Goal: Use online tool/utility: Utilize a website feature to perform a specific function

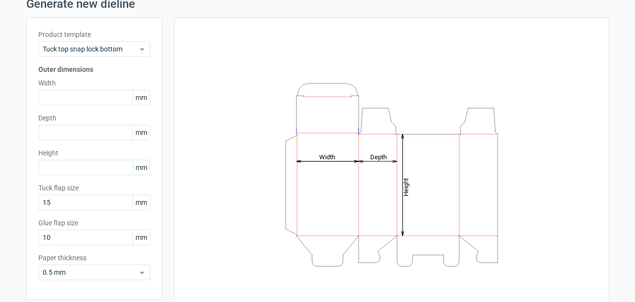
scroll to position [42, 0]
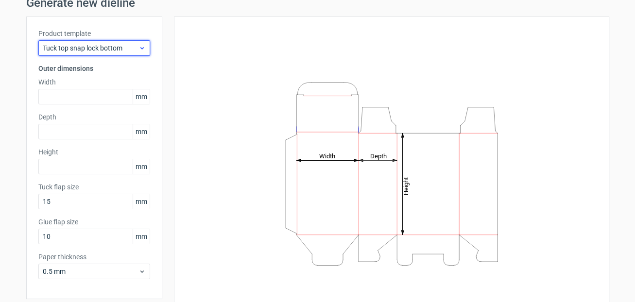
click at [140, 48] on use at bounding box center [141, 48] width 3 height 2
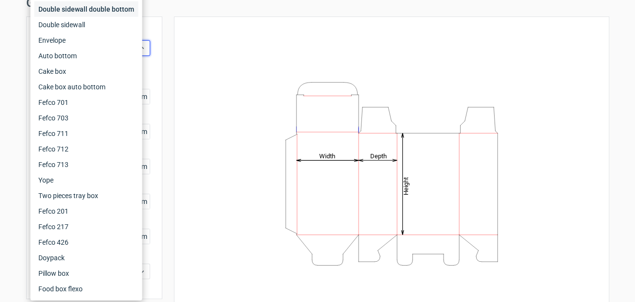
click at [135, 12] on div "Double sidewall double bottom" at bounding box center [86, 9] width 104 height 16
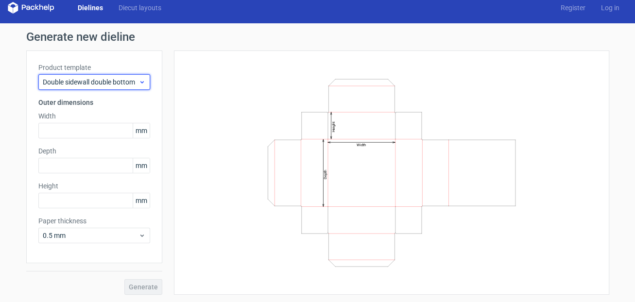
click at [140, 81] on use at bounding box center [141, 82] width 3 height 2
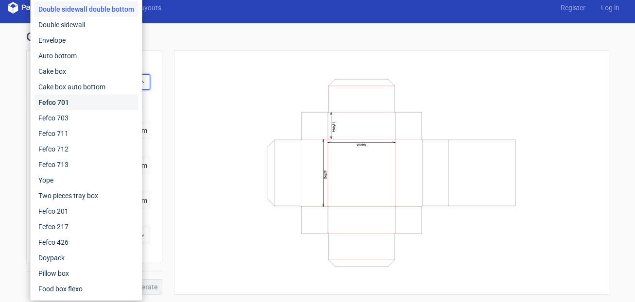
click at [126, 99] on div "Fefco 701" at bounding box center [86, 103] width 104 height 16
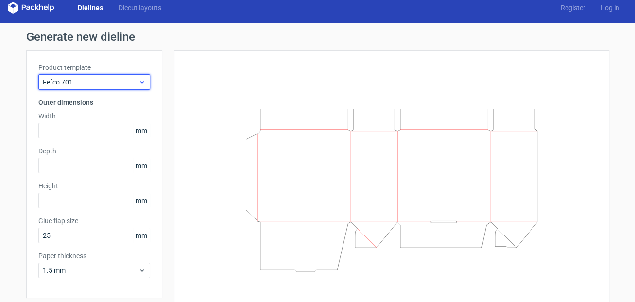
click at [141, 85] on icon at bounding box center [141, 82] width 7 height 8
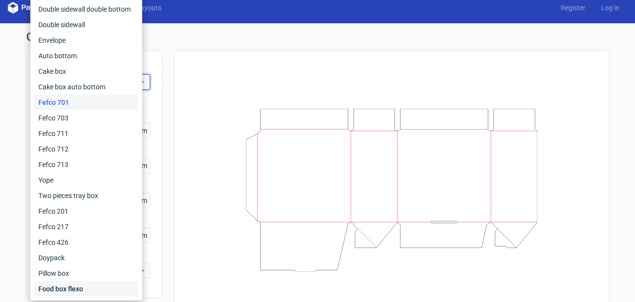
click at [138, 292] on div "Food box flexo" at bounding box center [86, 289] width 104 height 16
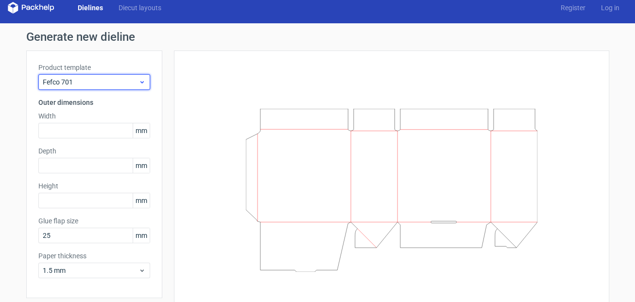
click at [143, 78] on div "Fefco 701" at bounding box center [94, 82] width 112 height 16
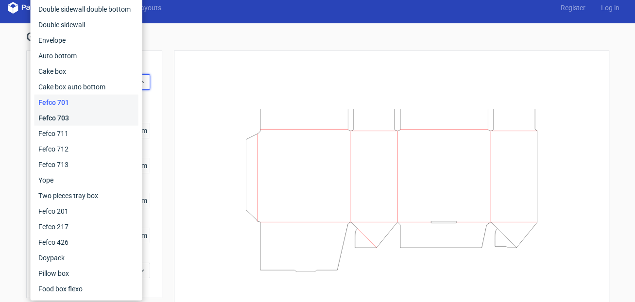
click at [135, 115] on div "Fefco 703" at bounding box center [86, 118] width 104 height 16
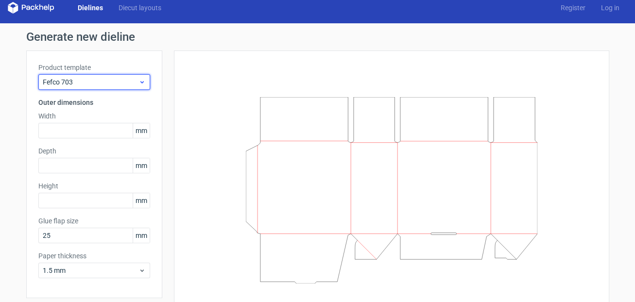
click at [141, 82] on icon at bounding box center [141, 82] width 7 height 8
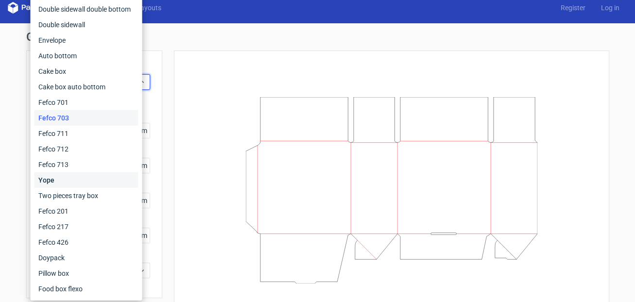
click at [111, 181] on div "Yope" at bounding box center [86, 180] width 104 height 16
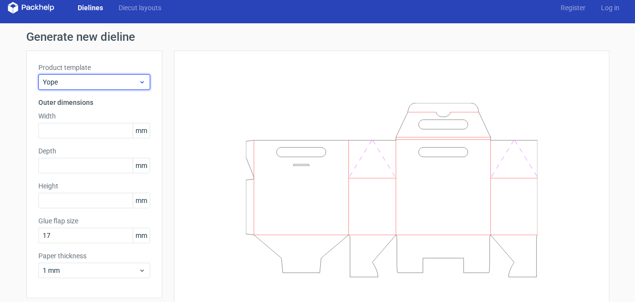
click at [142, 84] on div "Yope" at bounding box center [94, 82] width 112 height 16
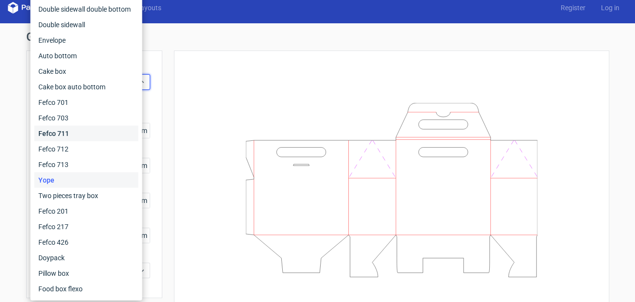
click at [128, 139] on div "Fefco 711" at bounding box center [86, 134] width 104 height 16
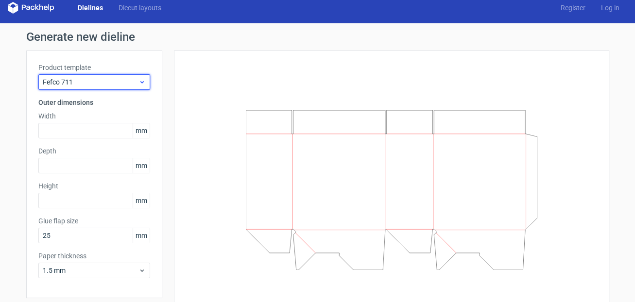
click at [141, 80] on icon at bounding box center [141, 82] width 7 height 8
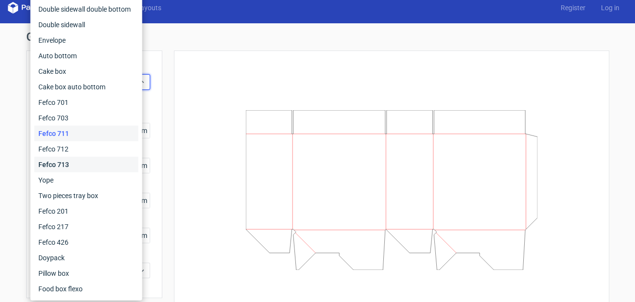
click at [129, 165] on div "Fefco 713" at bounding box center [86, 165] width 104 height 16
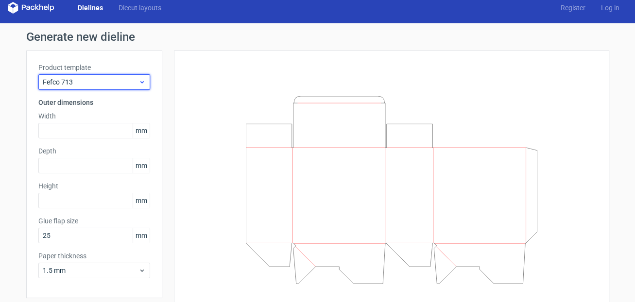
click at [139, 84] on icon at bounding box center [141, 82] width 7 height 8
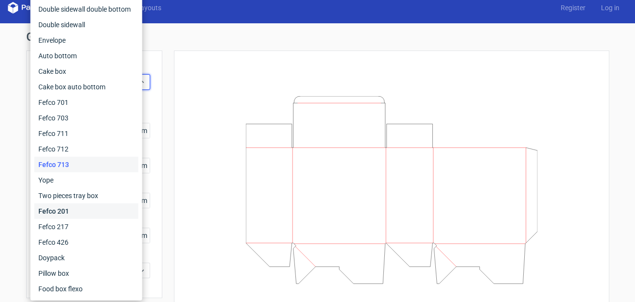
click at [111, 209] on div "Fefco 201" at bounding box center [86, 211] width 104 height 16
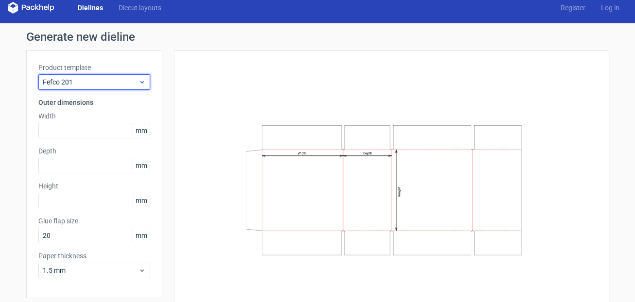
click at [138, 83] on icon at bounding box center [141, 82] width 7 height 8
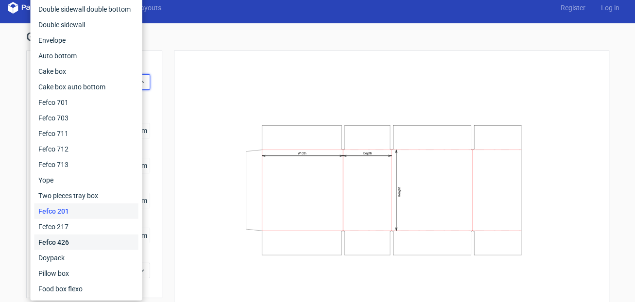
click at [115, 239] on div "Fefco 426" at bounding box center [86, 243] width 104 height 16
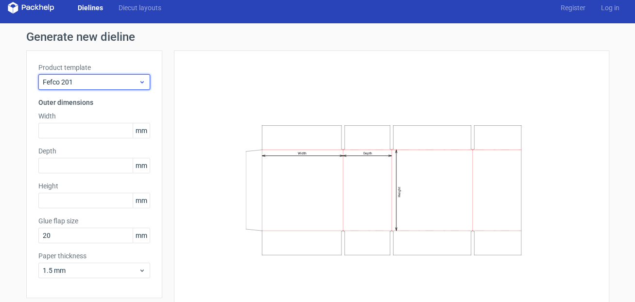
click at [140, 83] on icon at bounding box center [141, 82] width 7 height 8
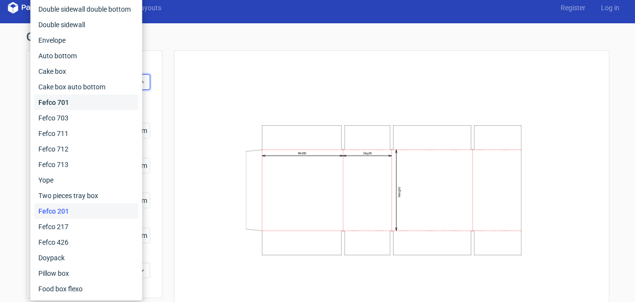
click at [107, 100] on div "Fefco 701" at bounding box center [86, 103] width 104 height 16
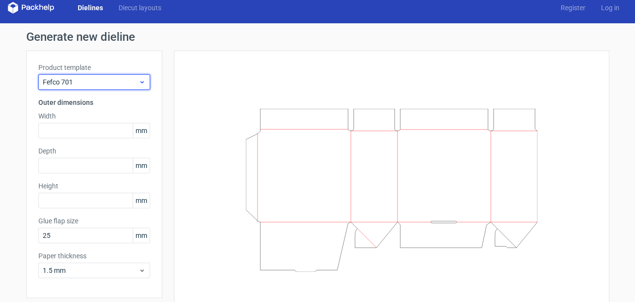
click at [134, 80] on span "Fefco 701" at bounding box center [91, 82] width 96 height 10
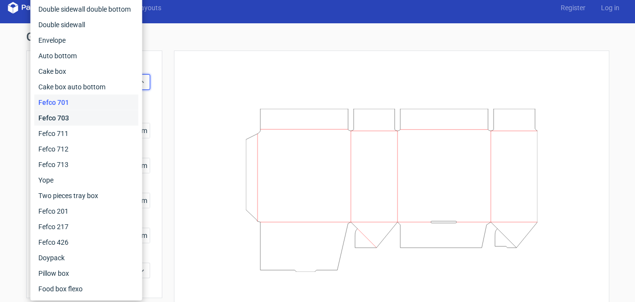
click at [128, 113] on div "Fefco 703" at bounding box center [86, 118] width 104 height 16
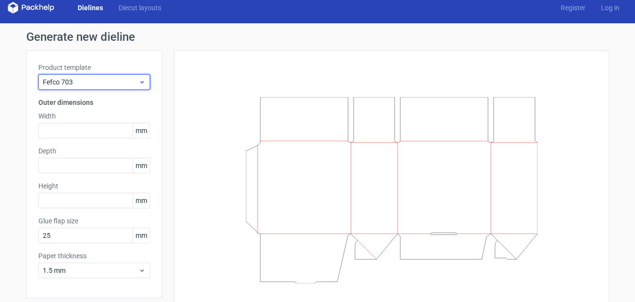
click at [139, 86] on div "Fefco 703" at bounding box center [94, 82] width 112 height 16
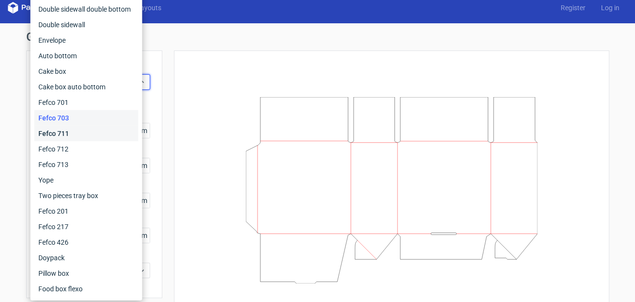
click at [133, 137] on div "Fefco 711" at bounding box center [86, 134] width 104 height 16
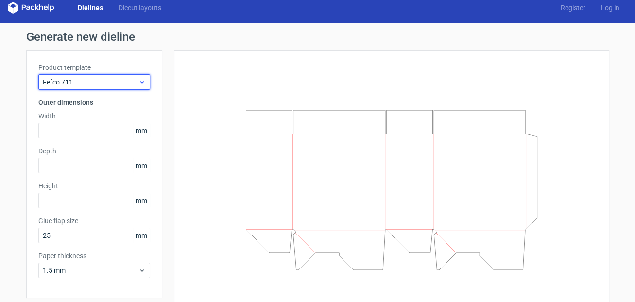
click at [138, 82] on icon at bounding box center [141, 82] width 7 height 8
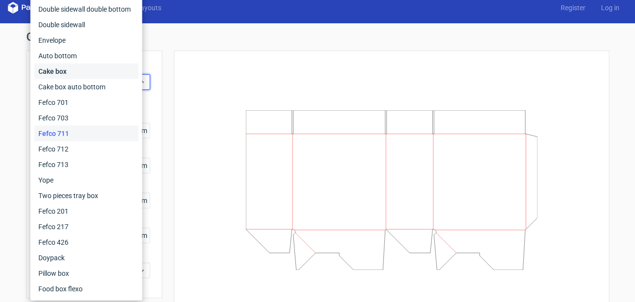
click at [102, 70] on div "Cake box" at bounding box center [86, 72] width 104 height 16
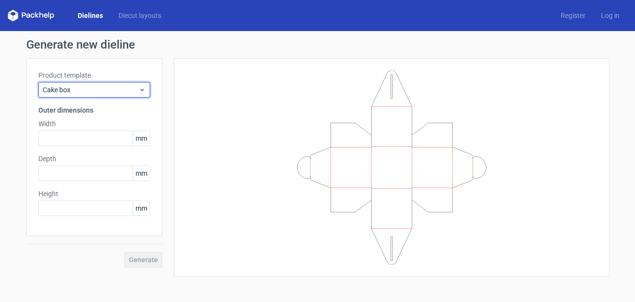
click at [141, 90] on use at bounding box center [141, 90] width 3 height 2
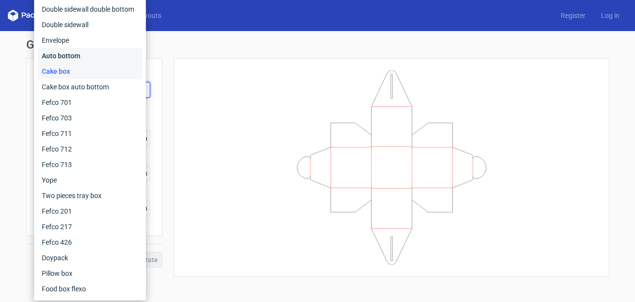
click at [132, 61] on div "Auto bottom" at bounding box center [90, 56] width 104 height 16
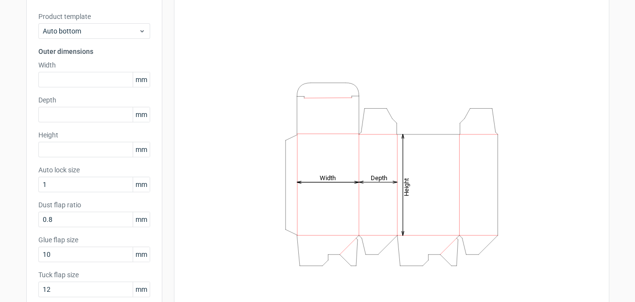
scroll to position [61, 0]
click at [349, 177] on icon "Height Depth Width" at bounding box center [391, 172] width 291 height 194
click at [142, 75] on span "mm" at bounding box center [141, 77] width 17 height 15
click at [141, 79] on span "mm" at bounding box center [141, 77] width 17 height 15
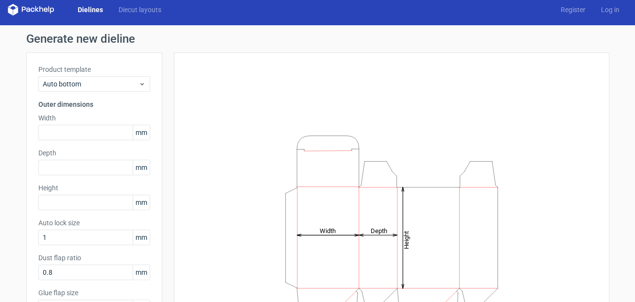
scroll to position [0, 0]
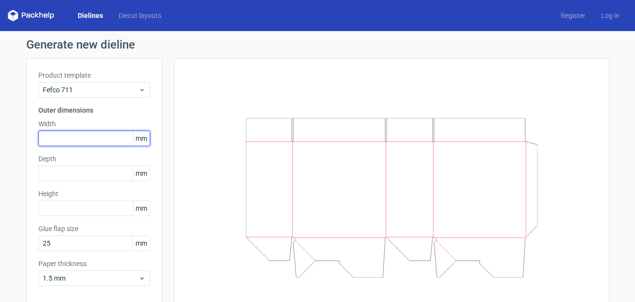
click at [51, 141] on input "text" at bounding box center [94, 139] width 112 height 16
type input "50"
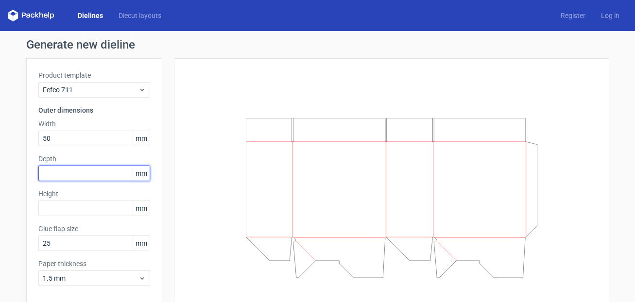
click at [40, 175] on input "text" at bounding box center [94, 174] width 112 height 16
type input "15"
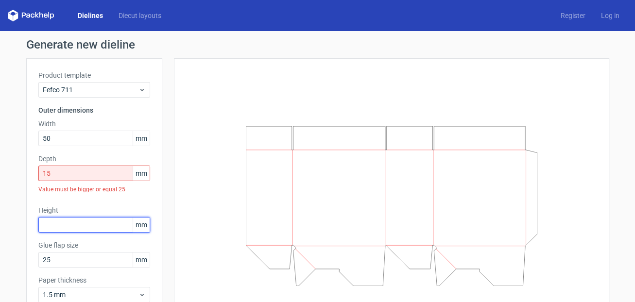
click at [45, 208] on div "Height mm" at bounding box center [94, 218] width 112 height 27
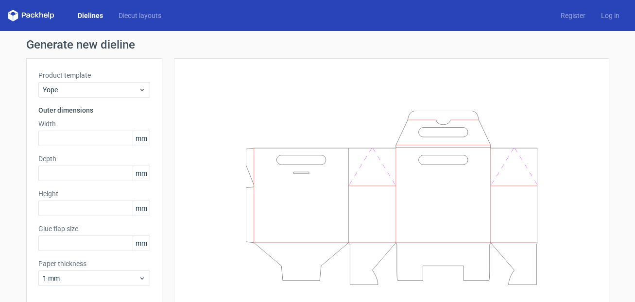
type input "17"
